Goal: Use online tool/utility: Utilize a website feature to perform a specific function

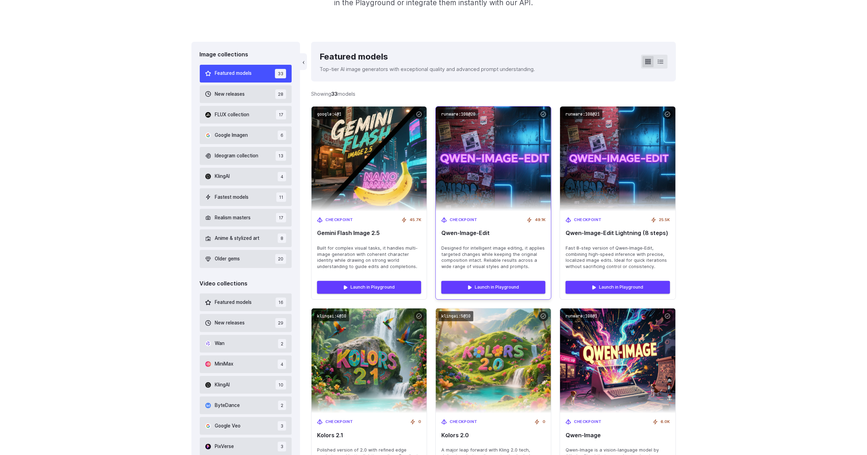
scroll to position [209, 0]
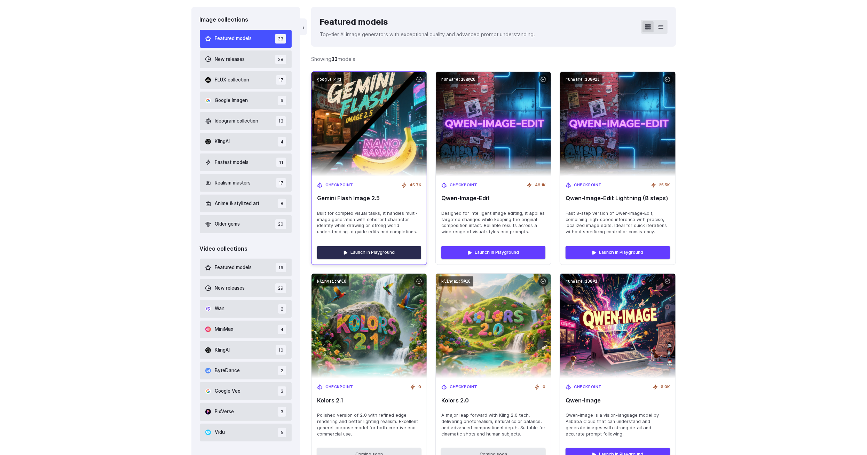
click at [379, 252] on link "Launch in Playground" at bounding box center [369, 252] width 104 height 13
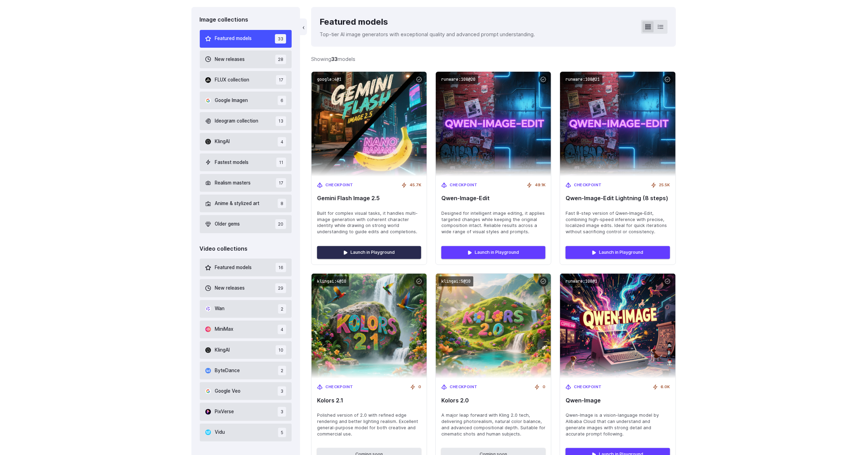
scroll to position [0, 0]
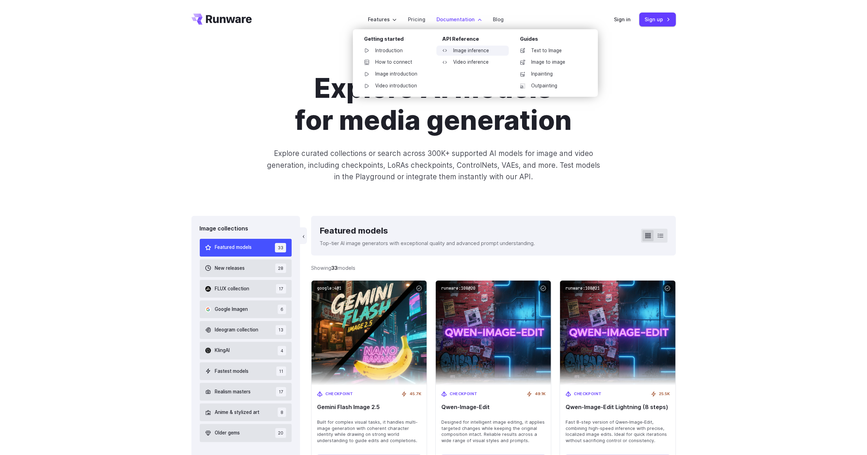
click at [483, 51] on link "Image inference" at bounding box center [473, 51] width 72 height 10
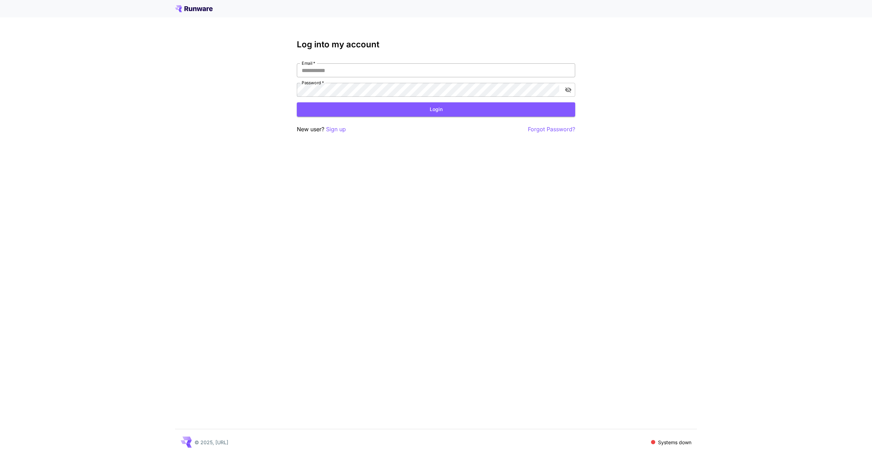
click at [347, 72] on input "Email   *" at bounding box center [436, 70] width 278 height 14
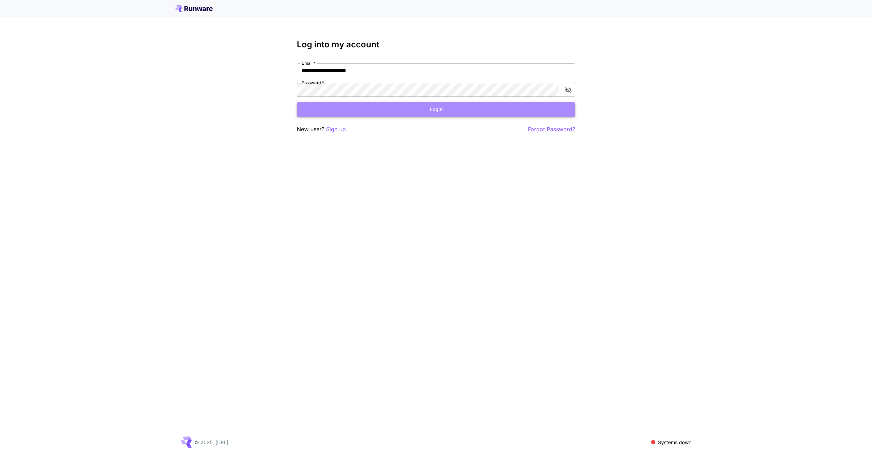
click at [377, 110] on button "Login" at bounding box center [436, 109] width 278 height 14
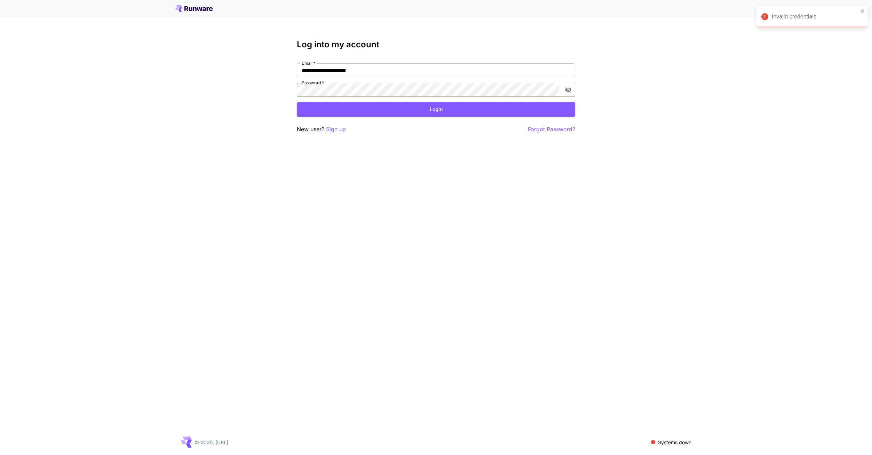
click at [570, 85] on button "toggle password visibility" at bounding box center [568, 90] width 13 height 13
click at [315, 73] on input "**********" at bounding box center [436, 70] width 278 height 14
type input "**********"
click at [358, 113] on button "Login" at bounding box center [436, 109] width 278 height 14
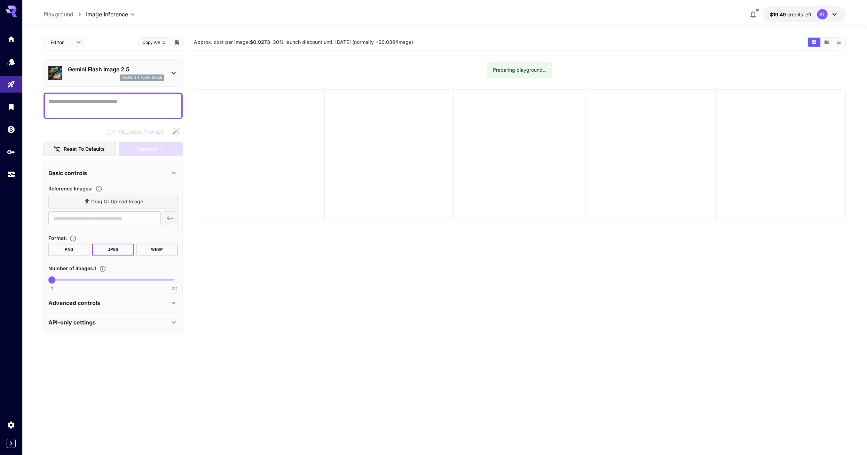
click at [168, 323] on div "API-only settings" at bounding box center [108, 322] width 121 height 8
click at [168, 304] on div "Advanced controls" at bounding box center [108, 303] width 121 height 8
drag, startPoint x: 262, startPoint y: 41, endPoint x: 270, endPoint y: 45, distance: 8.7
click at [270, 45] on h5 "Approx. cost per image: $0.0273 · 30% launch discount until 15th september (nor…" at bounding box center [303, 42] width 219 height 7
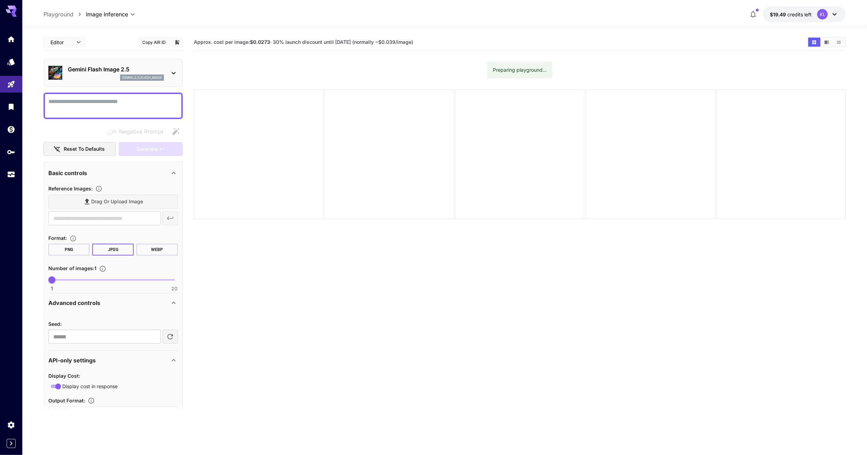
click at [264, 42] on b "$0.0273" at bounding box center [260, 42] width 20 height 6
click at [110, 104] on textarea "Negative Prompt" at bounding box center [113, 105] width 130 height 17
click at [110, 109] on textarea "Negative Prompt" at bounding box center [113, 105] width 130 height 17
click at [80, 37] on body "**********" at bounding box center [436, 255] width 872 height 510
click at [77, 46] on div at bounding box center [436, 227] width 872 height 455
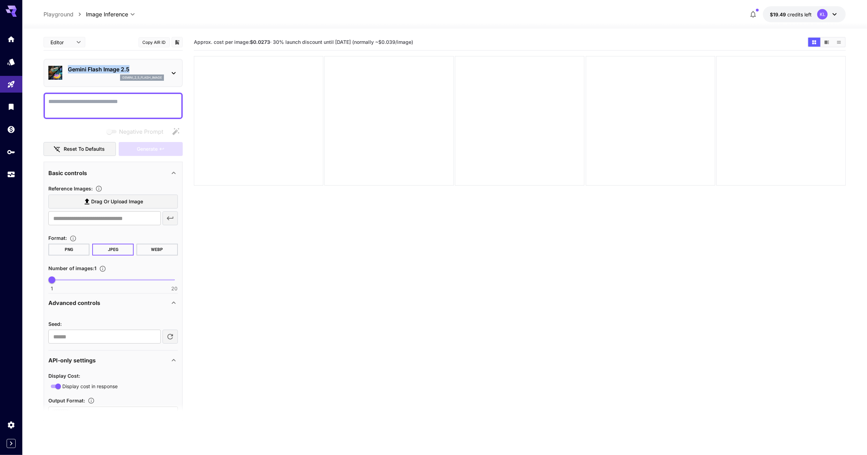
drag, startPoint x: 130, startPoint y: 67, endPoint x: 68, endPoint y: 63, distance: 62.1
click at [68, 63] on div "Gemini Flash Image 2.5 gemini_2_5_flash_image" at bounding box center [113, 72] width 130 height 21
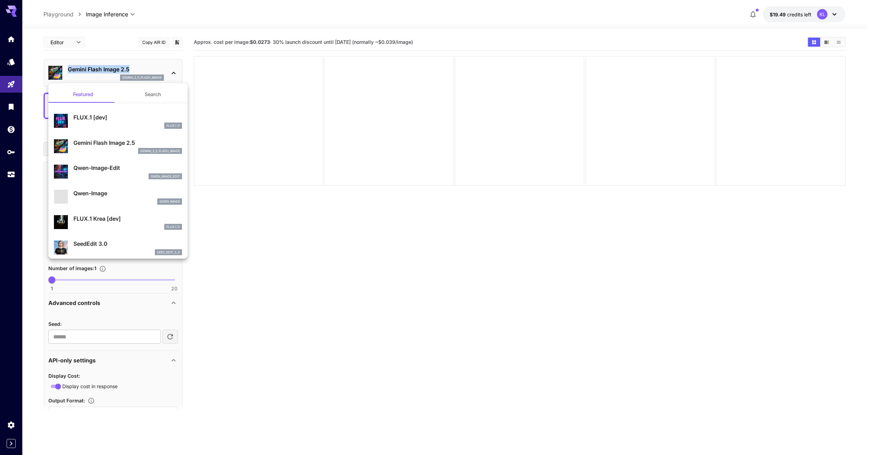
copy p "Gemini Flash Image 2.5"
